Goal: Task Accomplishment & Management: Manage account settings

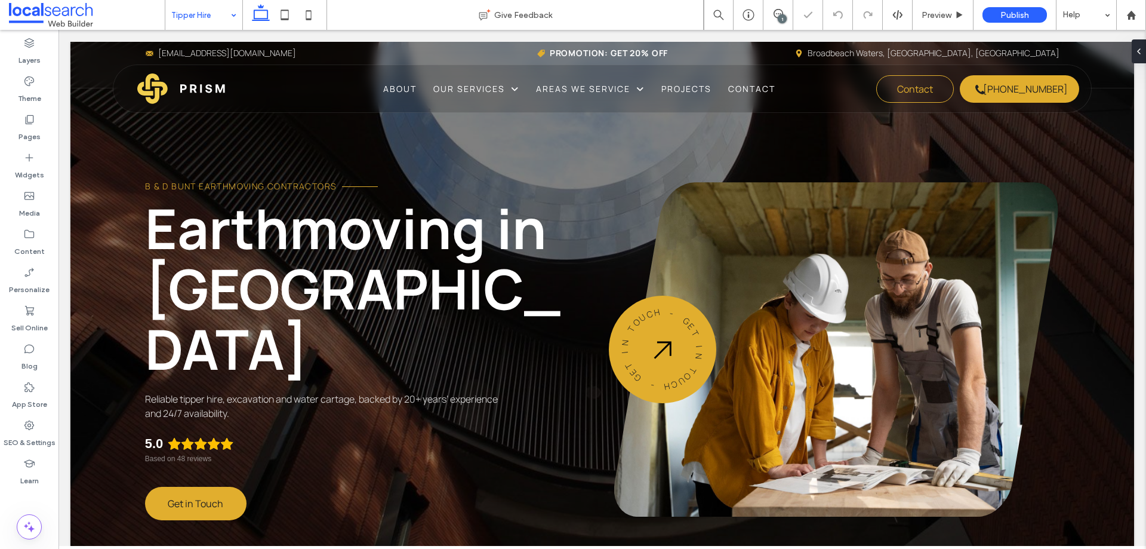
click at [206, 21] on input at bounding box center [200, 15] width 59 height 30
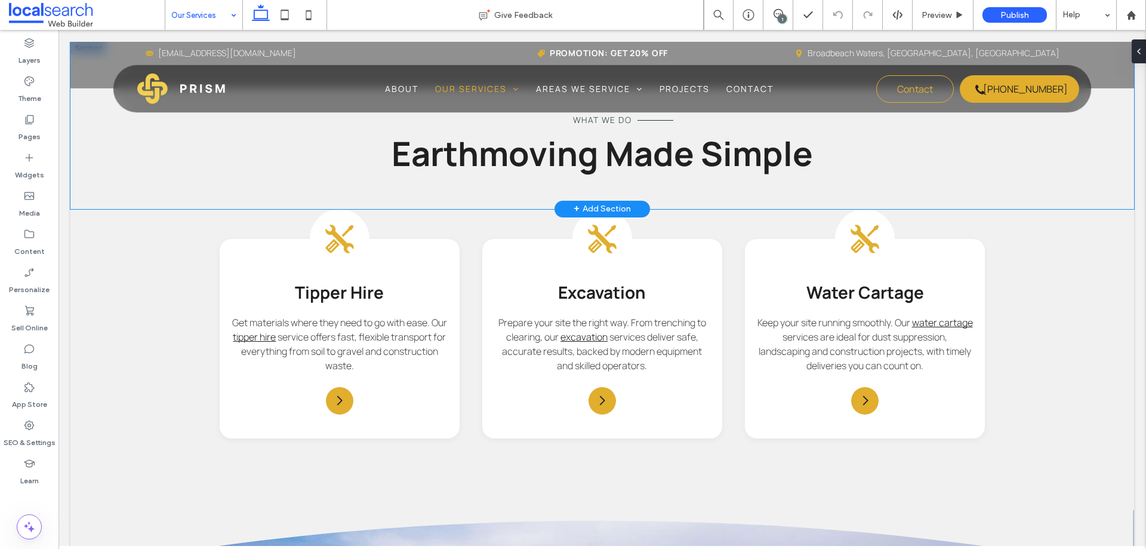
scroll to position [858, 0]
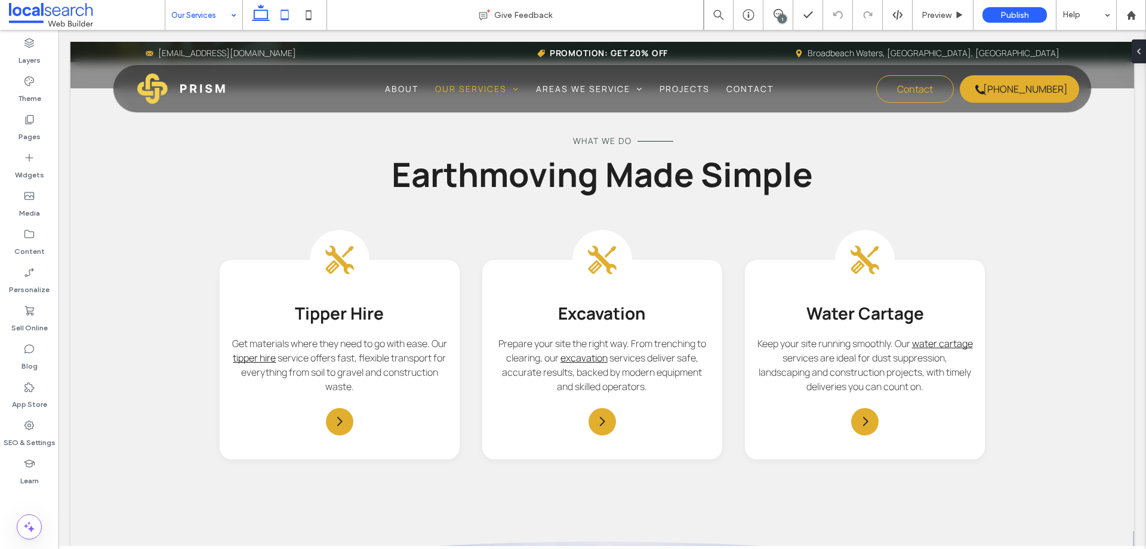
click at [287, 13] on icon at bounding box center [285, 15] width 24 height 24
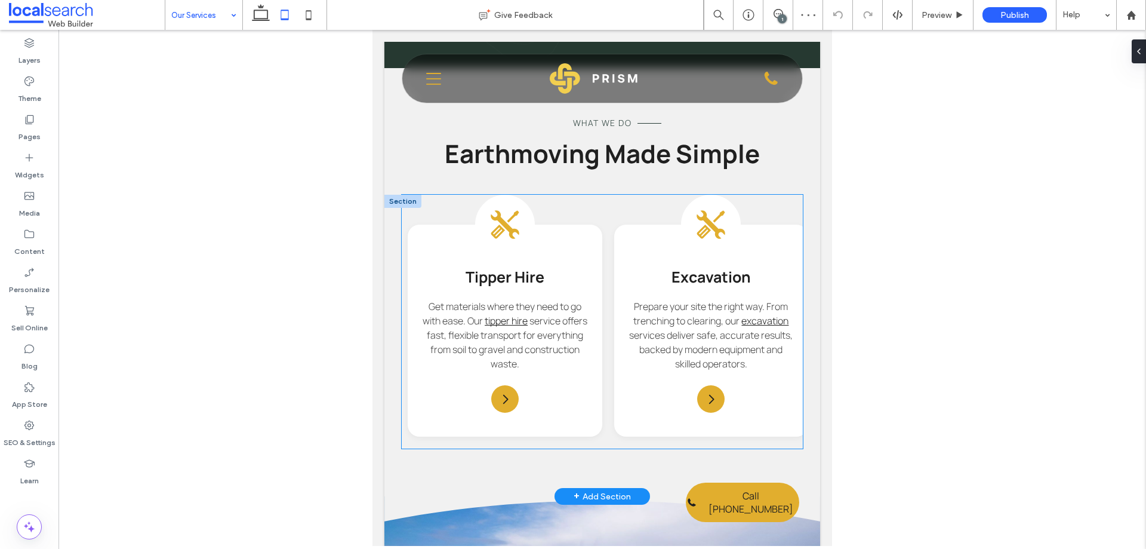
scroll to position [861, 0]
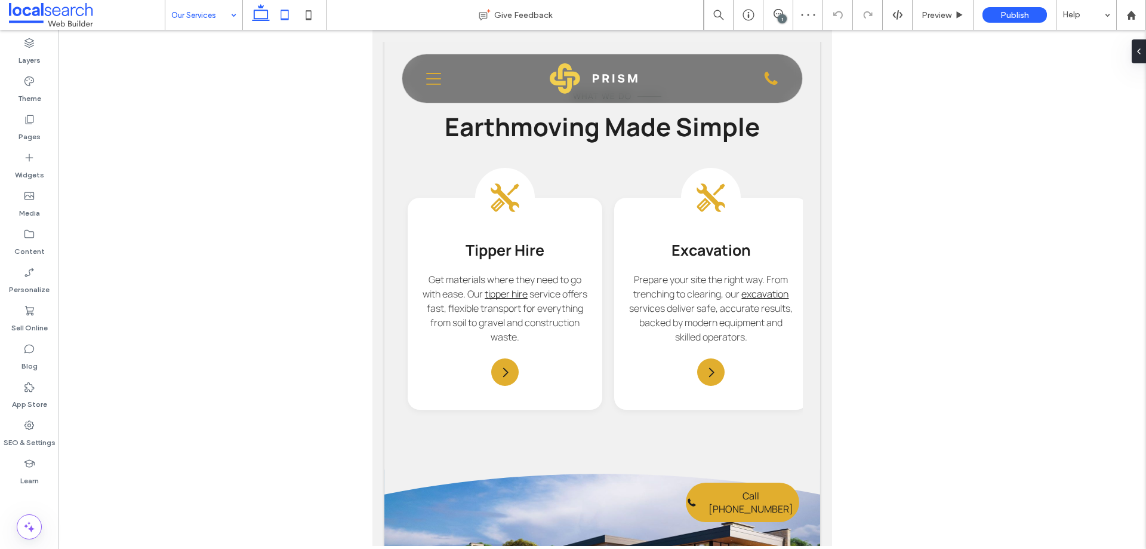
click at [260, 19] on use at bounding box center [261, 12] width 18 height 17
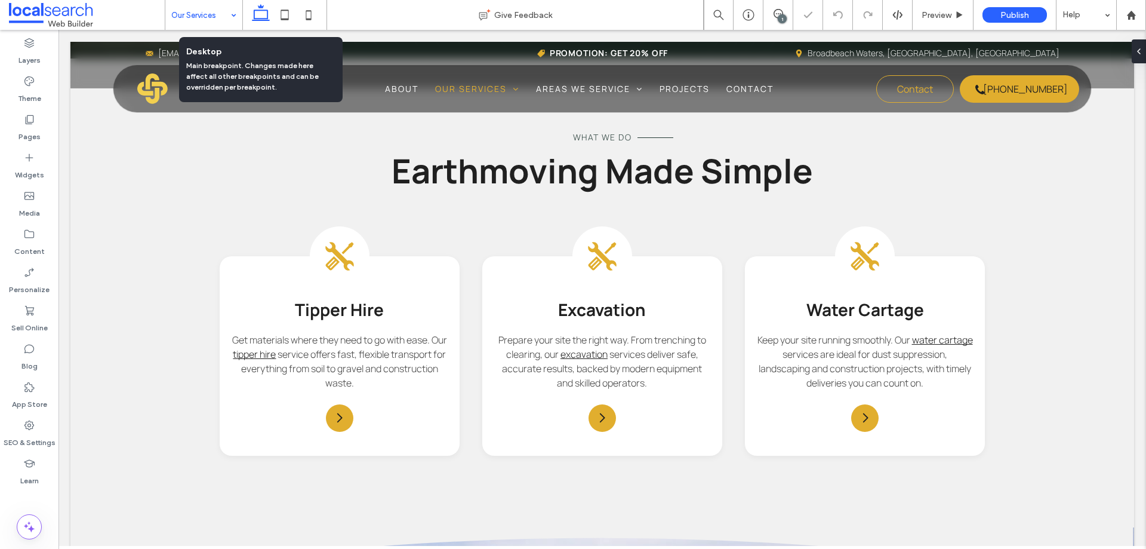
scroll to position [795, 0]
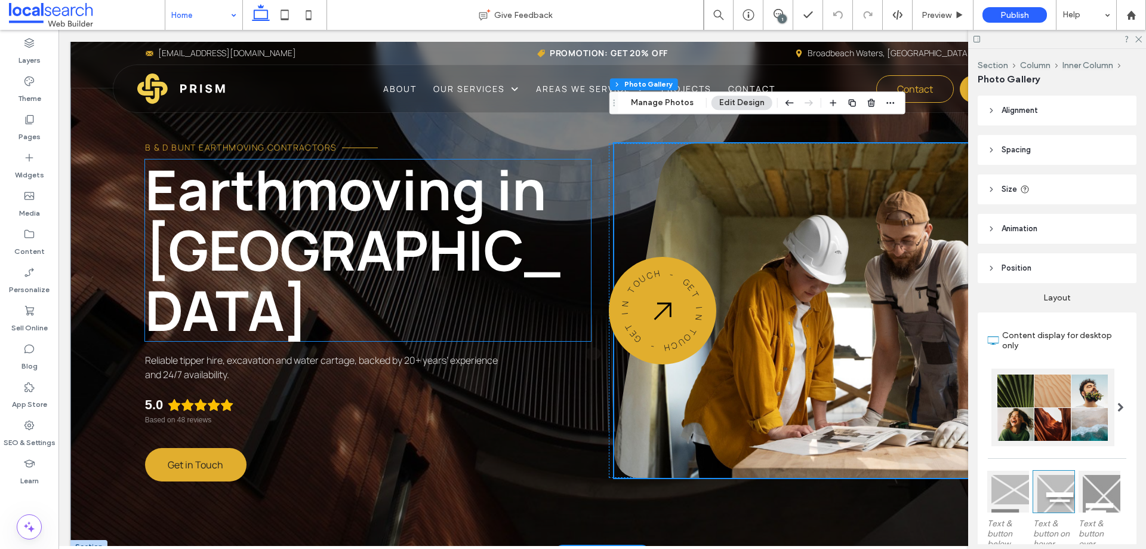
scroll to position [60, 0]
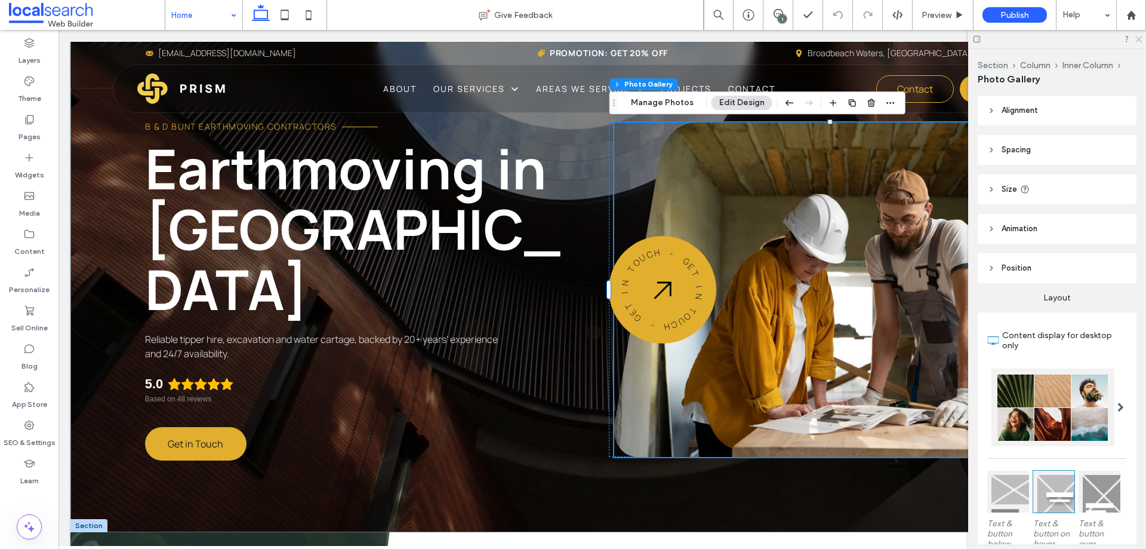
drag, startPoint x: 1135, startPoint y: 39, endPoint x: 1068, endPoint y: 9, distance: 73.5
click at [1135, 39] on icon at bounding box center [1138, 39] width 8 height 8
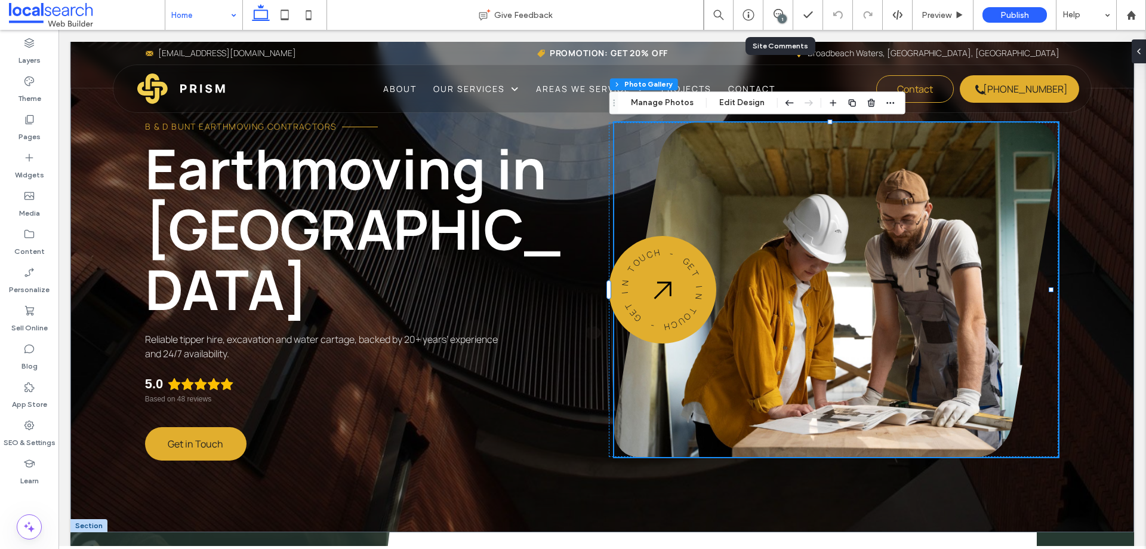
click at [777, 21] on div "1" at bounding box center [778, 15] width 30 height 30
click at [778, 18] on div "1" at bounding box center [782, 18] width 9 height 9
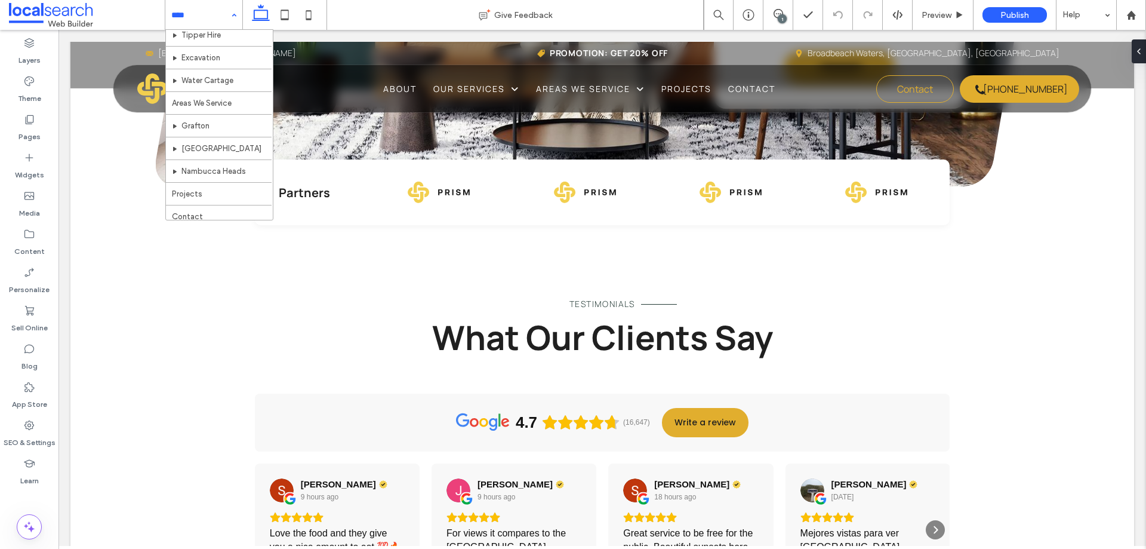
scroll to position [81, 0]
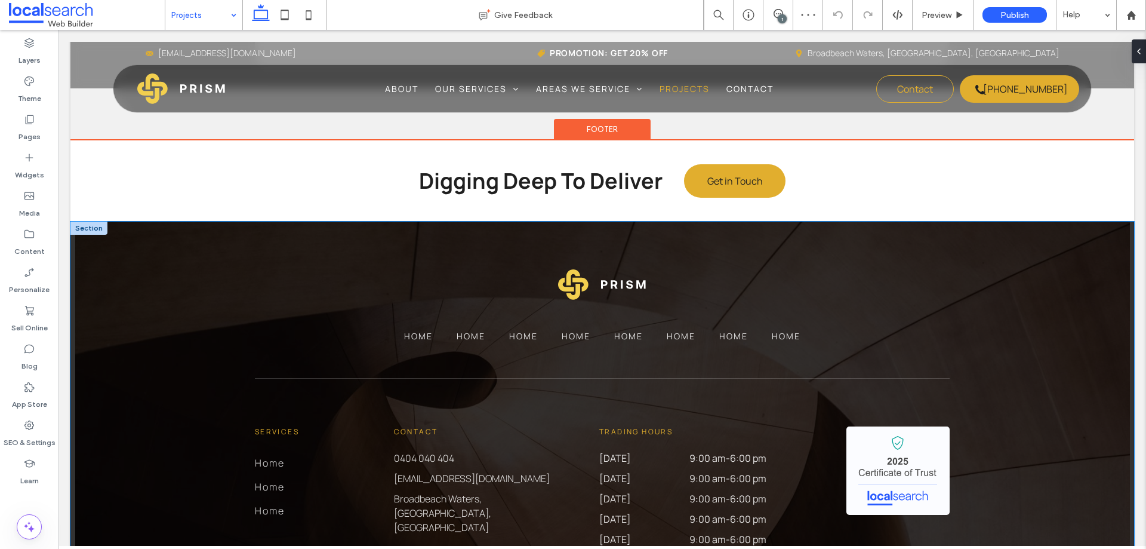
scroll to position [1194, 0]
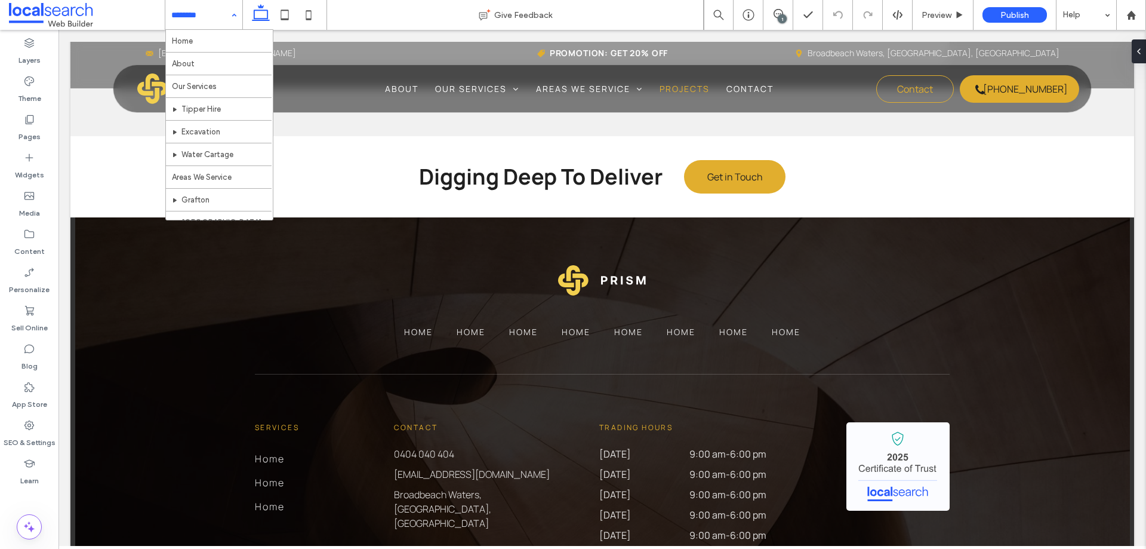
click at [227, 26] on div "Home About Our Services Tipper Hire Excavation Water Cartage Areas We Service […" at bounding box center [203, 15] width 77 height 30
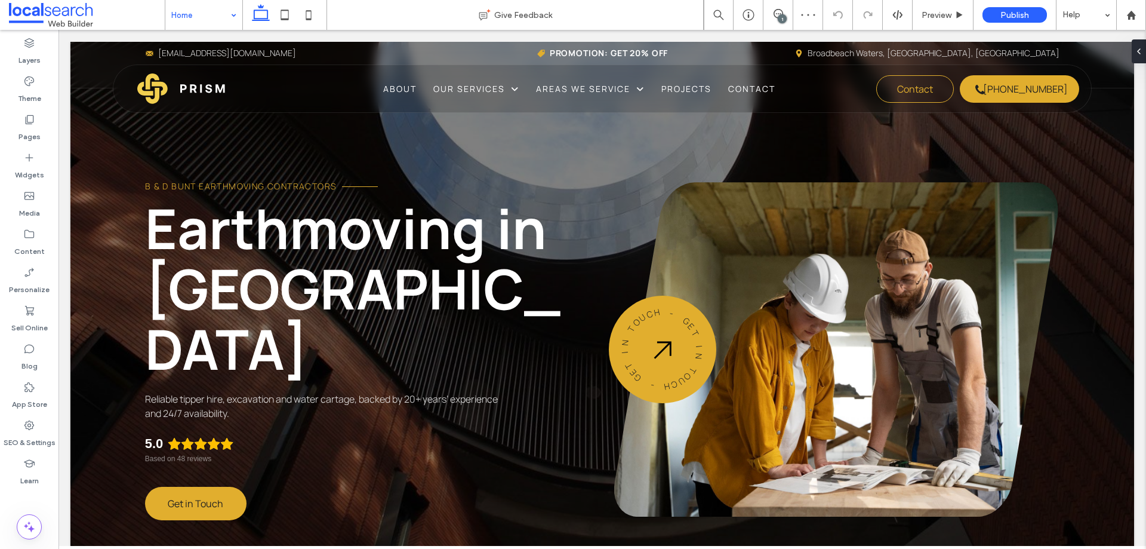
click at [782, 16] on div "1" at bounding box center [782, 18] width 9 height 9
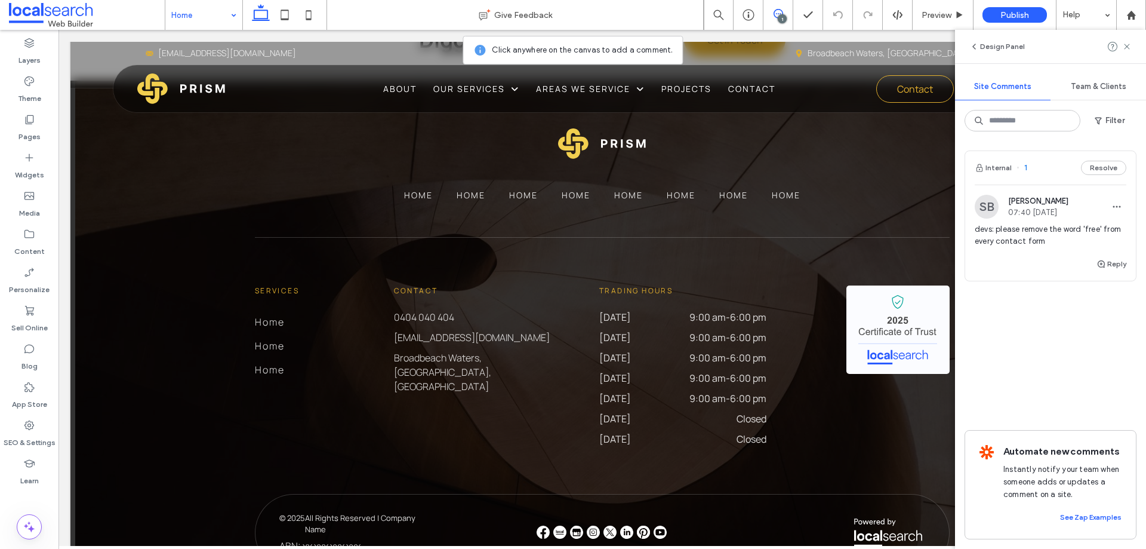
scroll to position [3223, 0]
click at [21, 423] on div "SEO & Settings" at bounding box center [29, 433] width 58 height 38
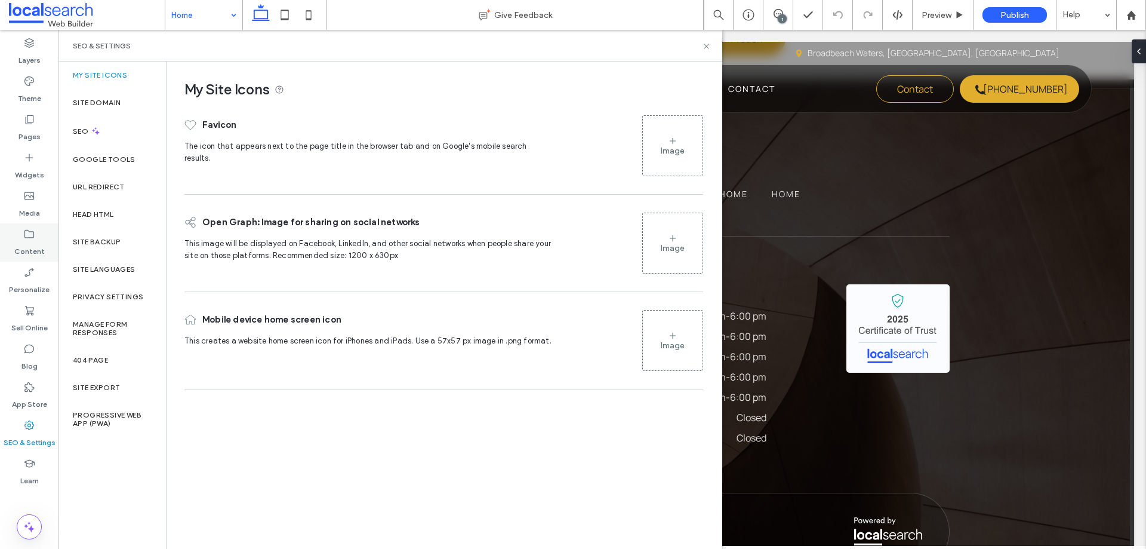
click at [24, 234] on icon at bounding box center [29, 234] width 12 height 12
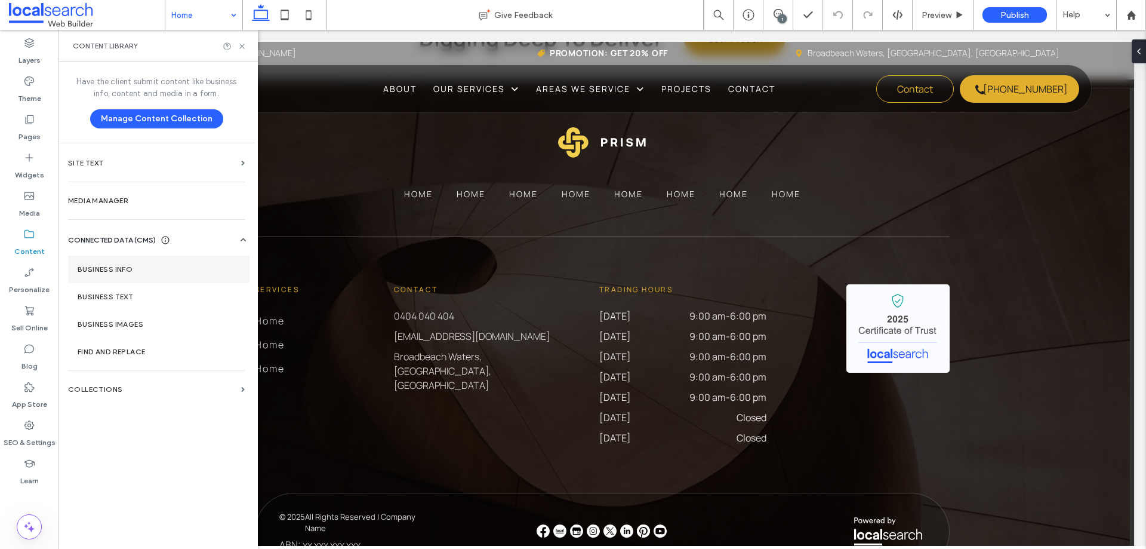
click at [116, 263] on section "Business Info" at bounding box center [158, 268] width 181 height 27
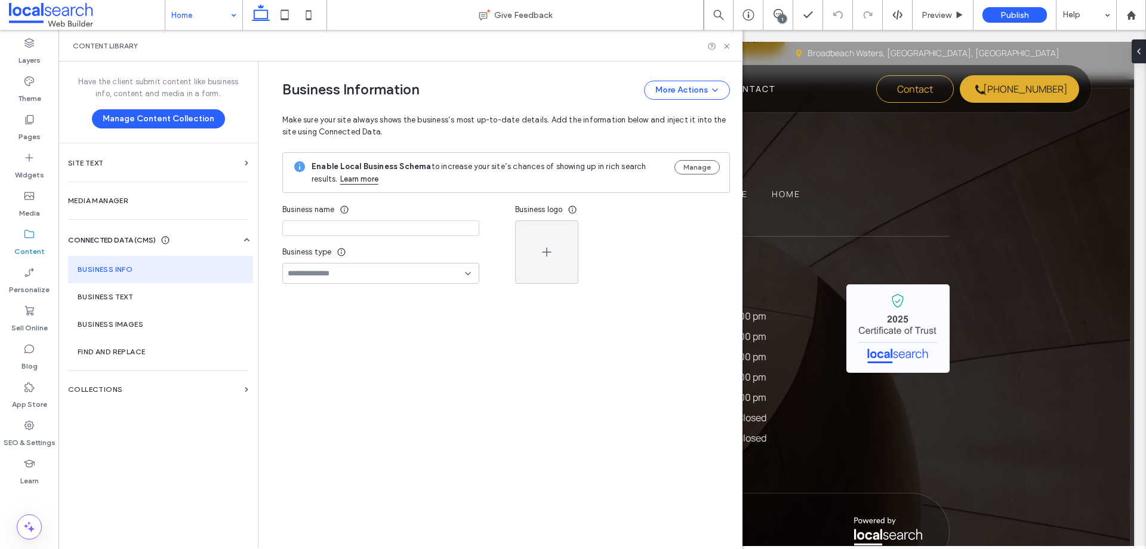
type input "**********"
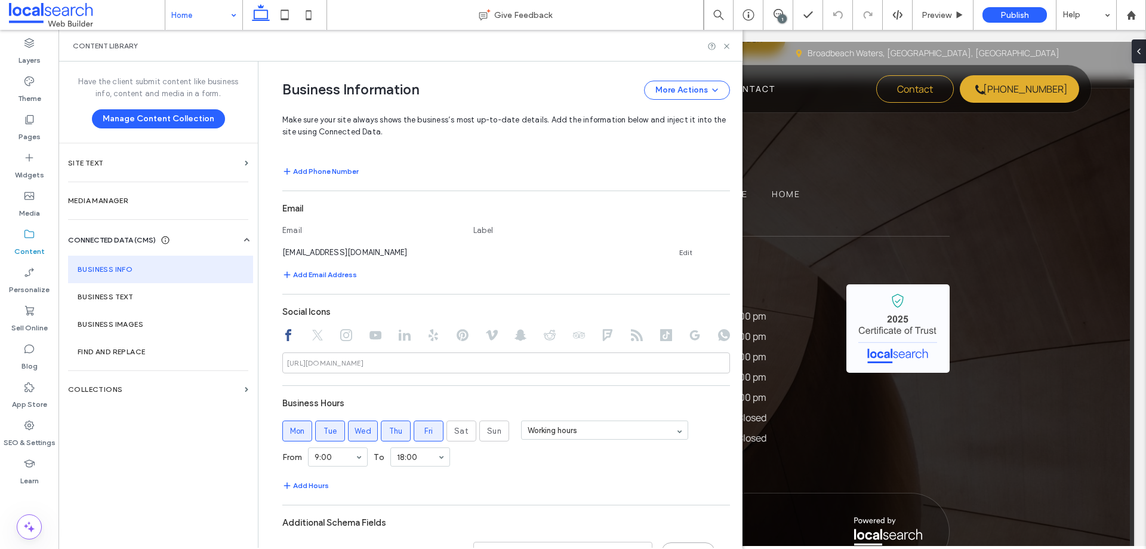
scroll to position [405, 0]
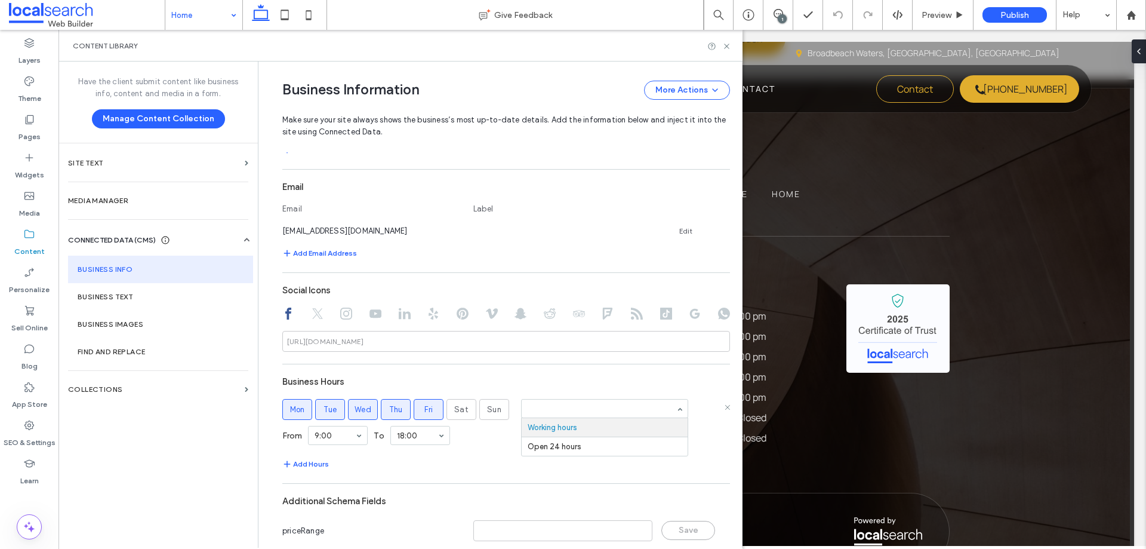
click at [675, 411] on div "Working hours Open 24 hours" at bounding box center [604, 409] width 167 height 21
click at [726, 46] on use at bounding box center [726, 46] width 5 height 5
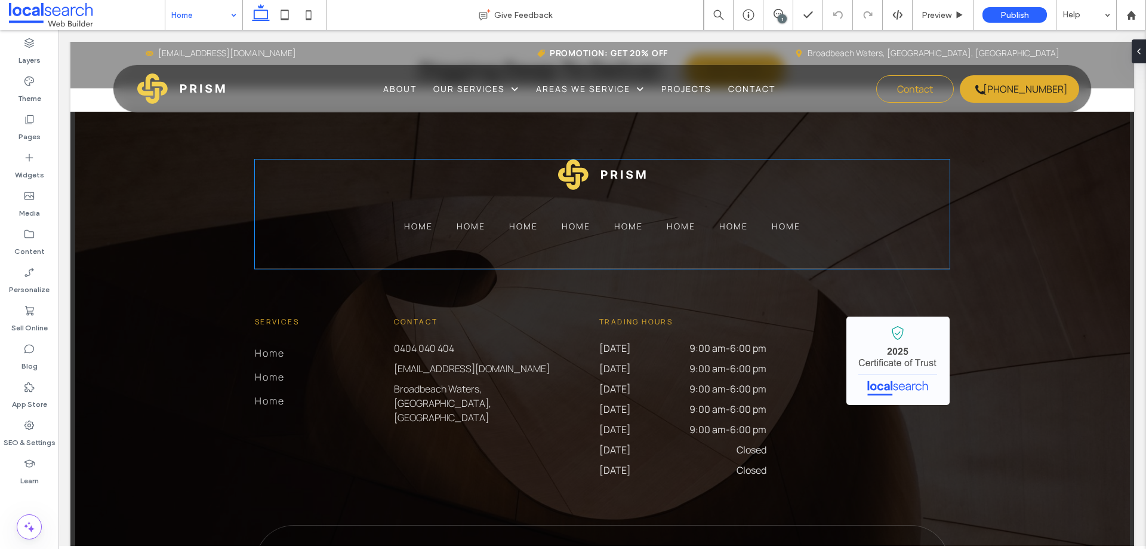
scroll to position [3223, 0]
